Goal: Check status

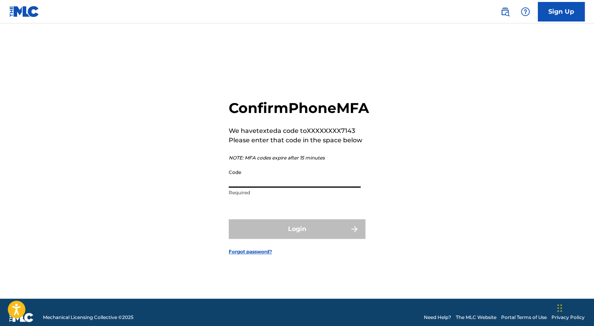
click at [277, 187] on input "Code" at bounding box center [295, 176] width 132 height 22
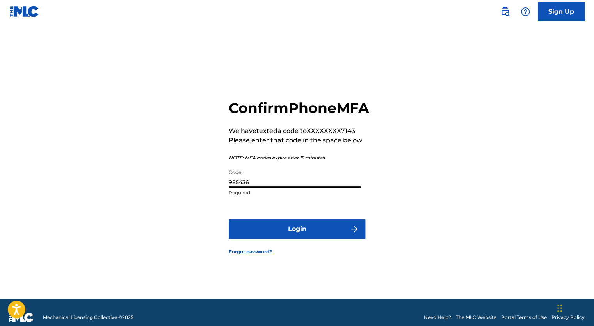
type input "985436"
click at [229, 219] on button "Login" at bounding box center [297, 229] width 137 height 20
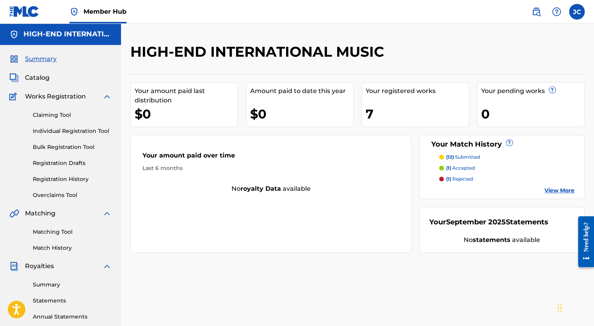
click at [555, 189] on link "View More" at bounding box center [560, 190] width 30 height 8
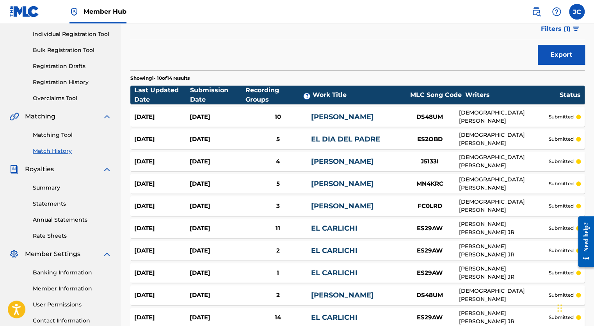
scroll to position [58, 0]
